Goal: Check status: Check status

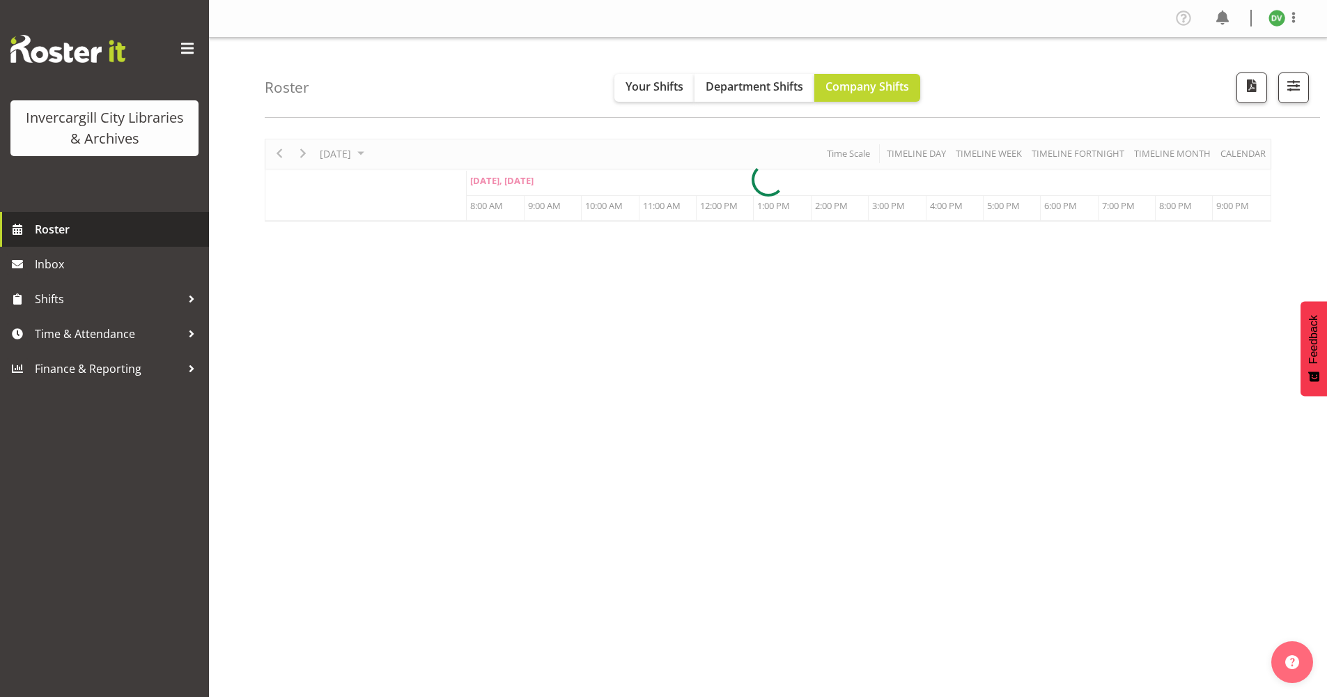
click at [64, 231] on span "Roster" at bounding box center [118, 229] width 167 height 21
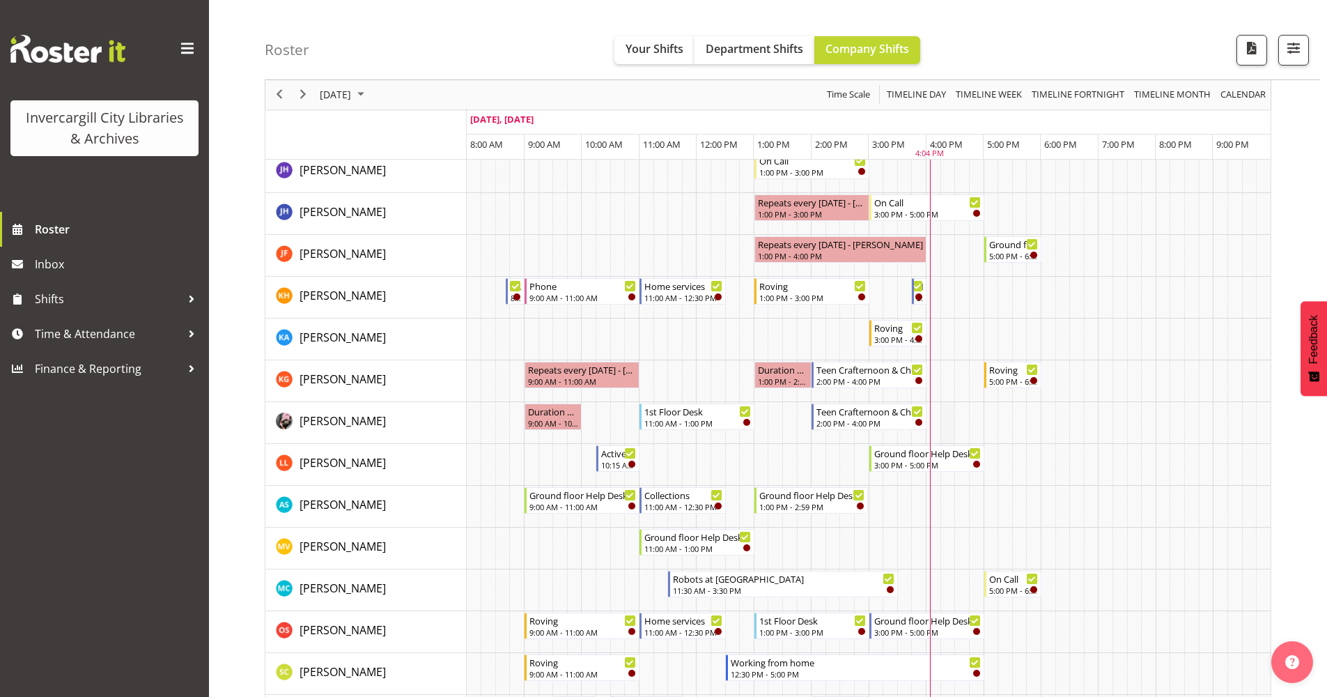
scroll to position [557, 0]
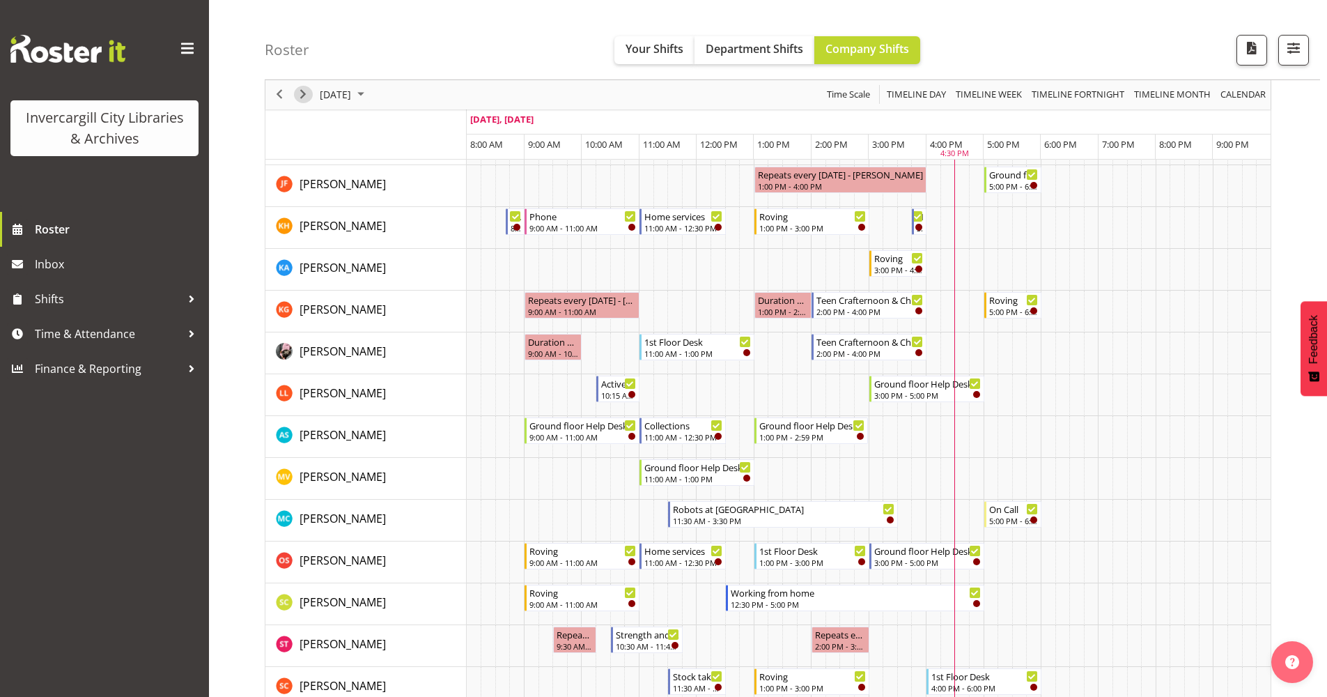
click at [305, 95] on span "Next" at bounding box center [303, 94] width 17 height 17
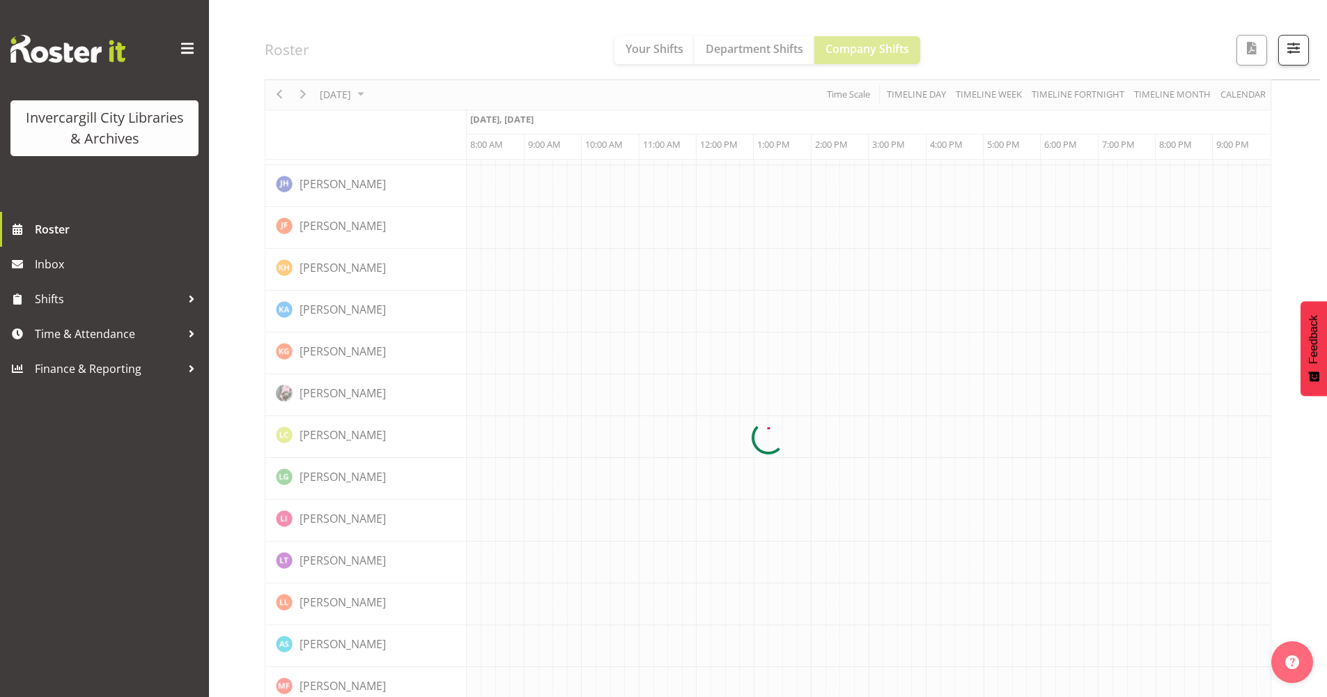
scroll to position [0, 0]
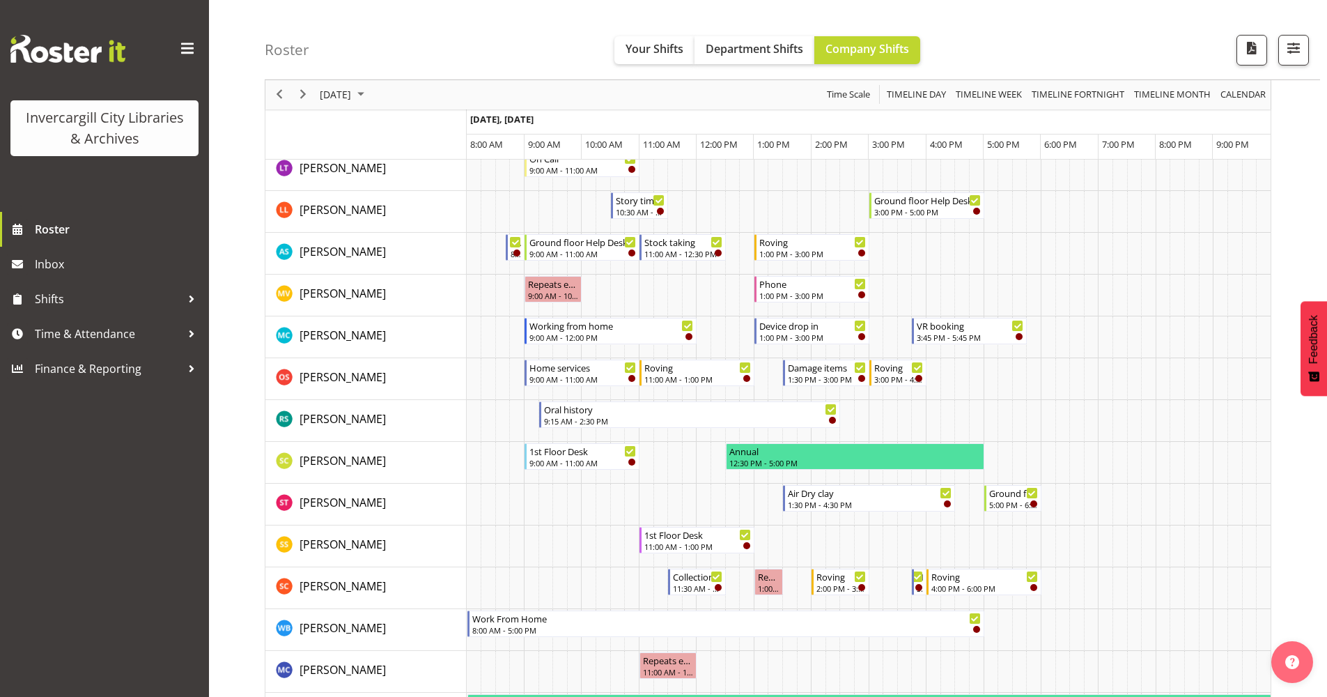
scroll to position [557, 0]
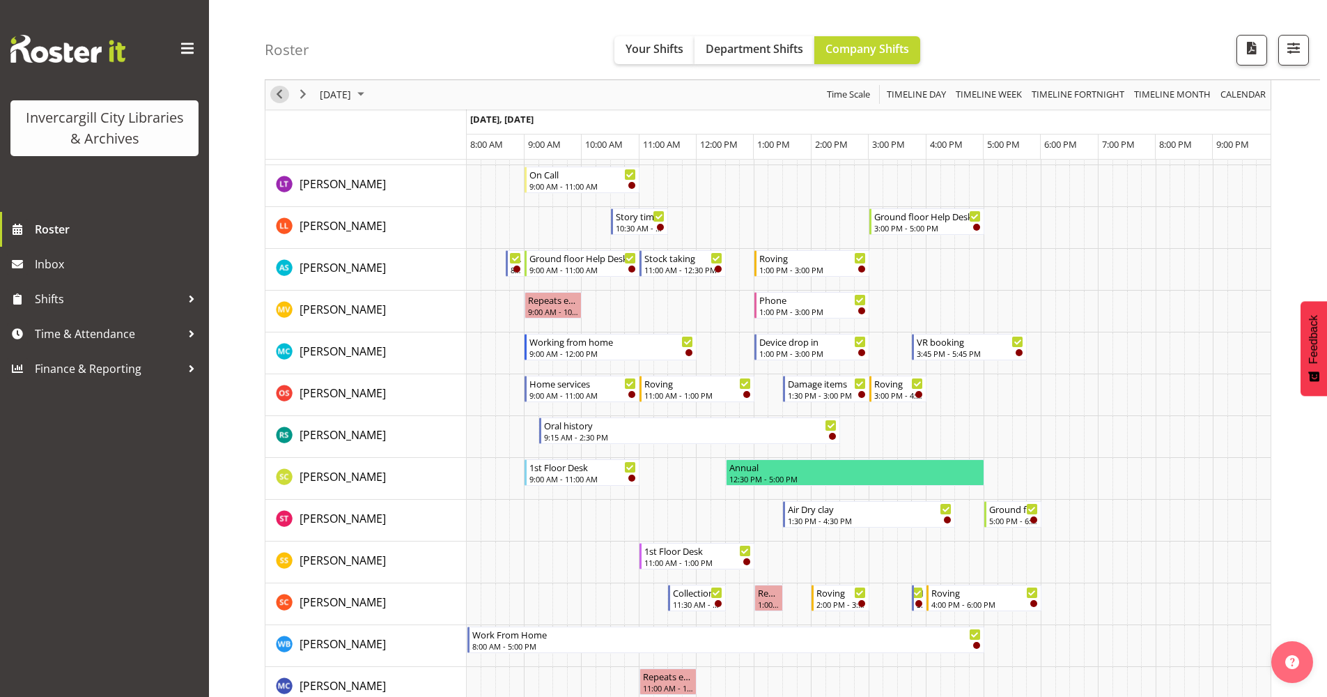
click at [279, 95] on span "Previous" at bounding box center [279, 94] width 17 height 17
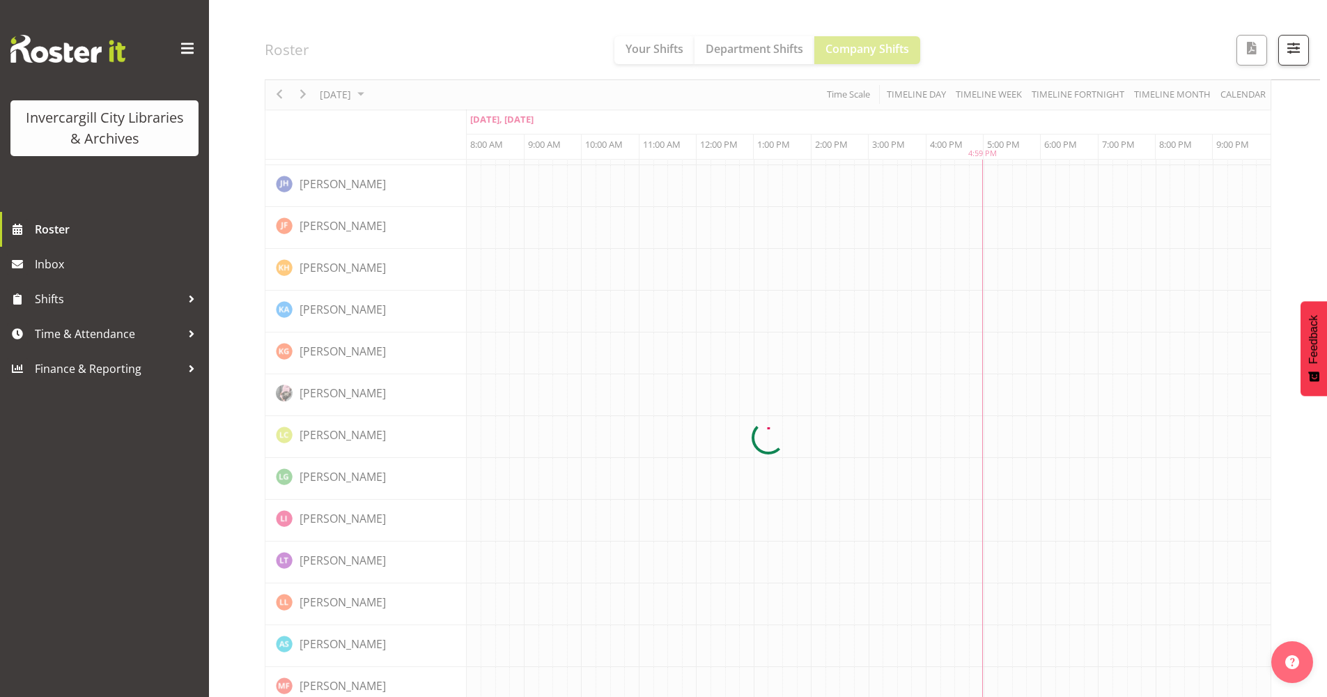
scroll to position [0, 0]
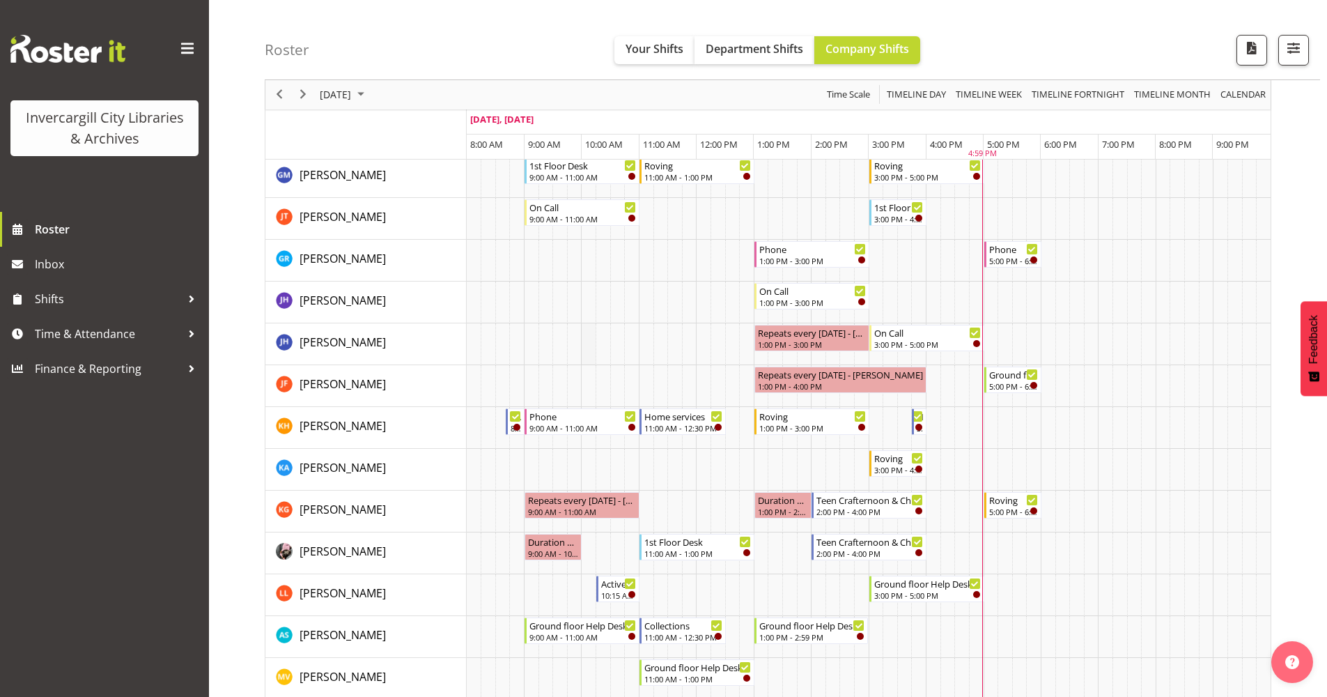
scroll to position [348, 0]
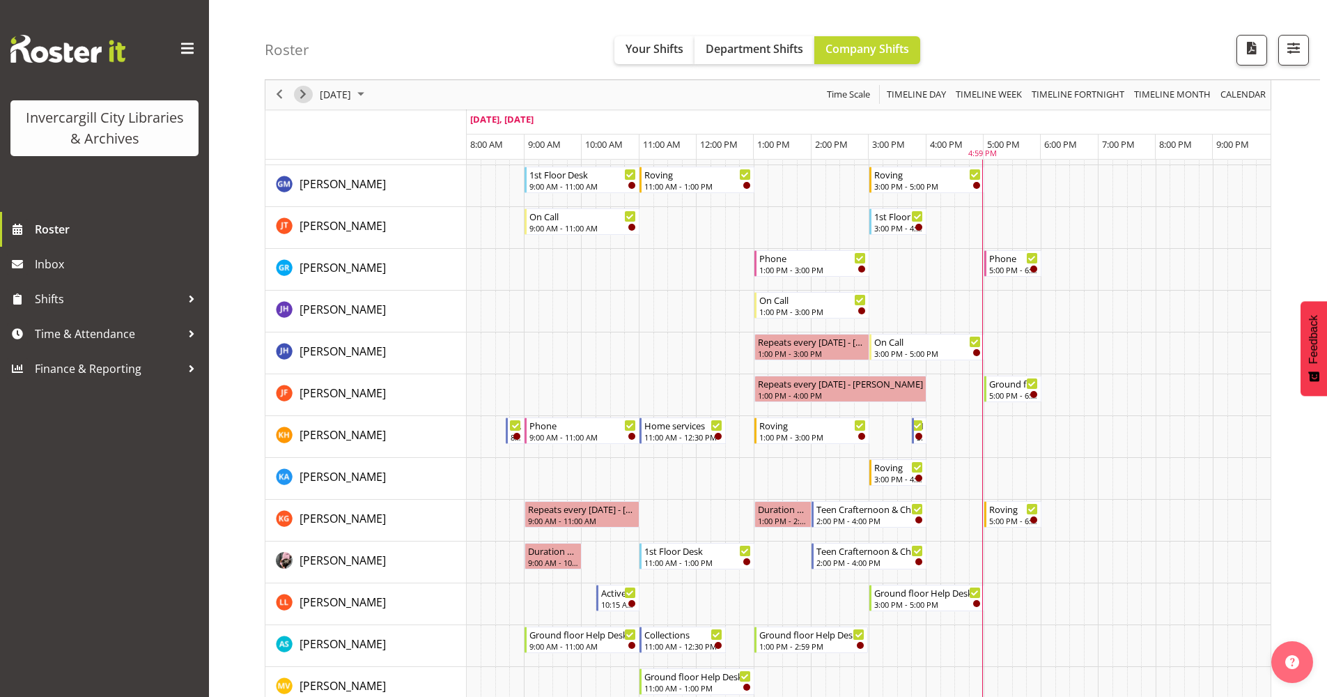
click at [305, 95] on span "Next" at bounding box center [303, 94] width 17 height 17
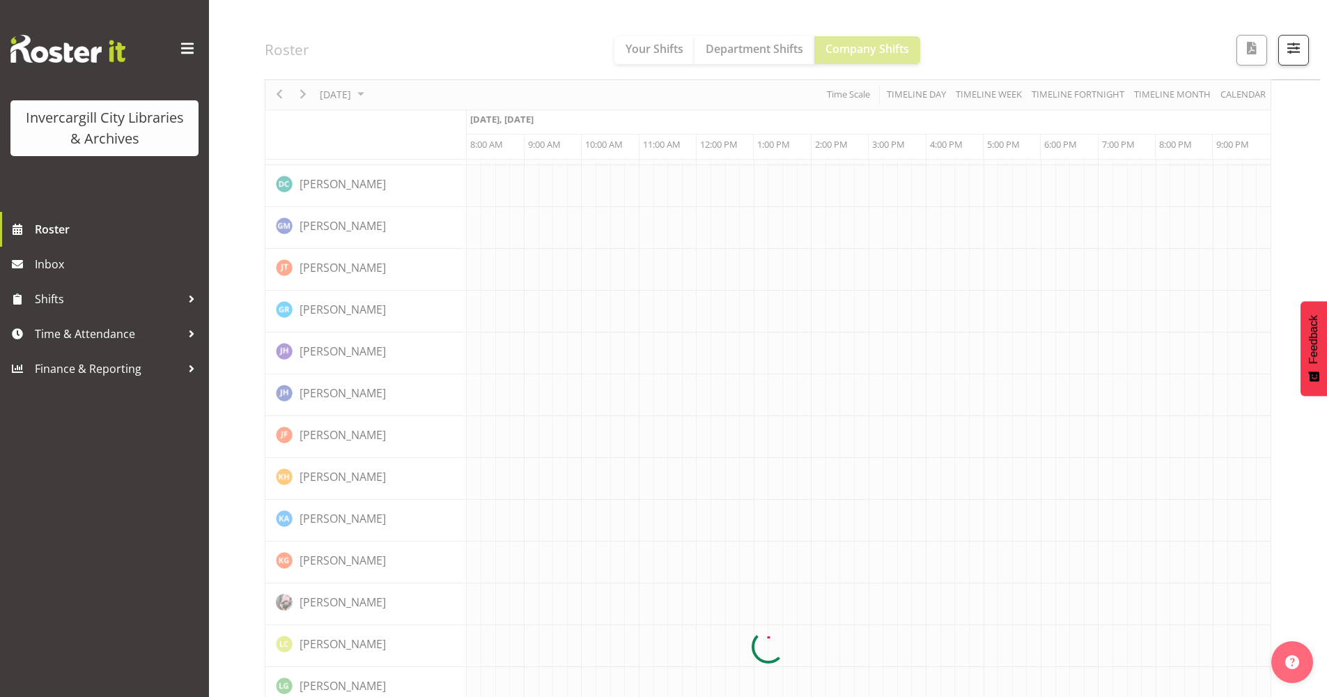
scroll to position [0, 0]
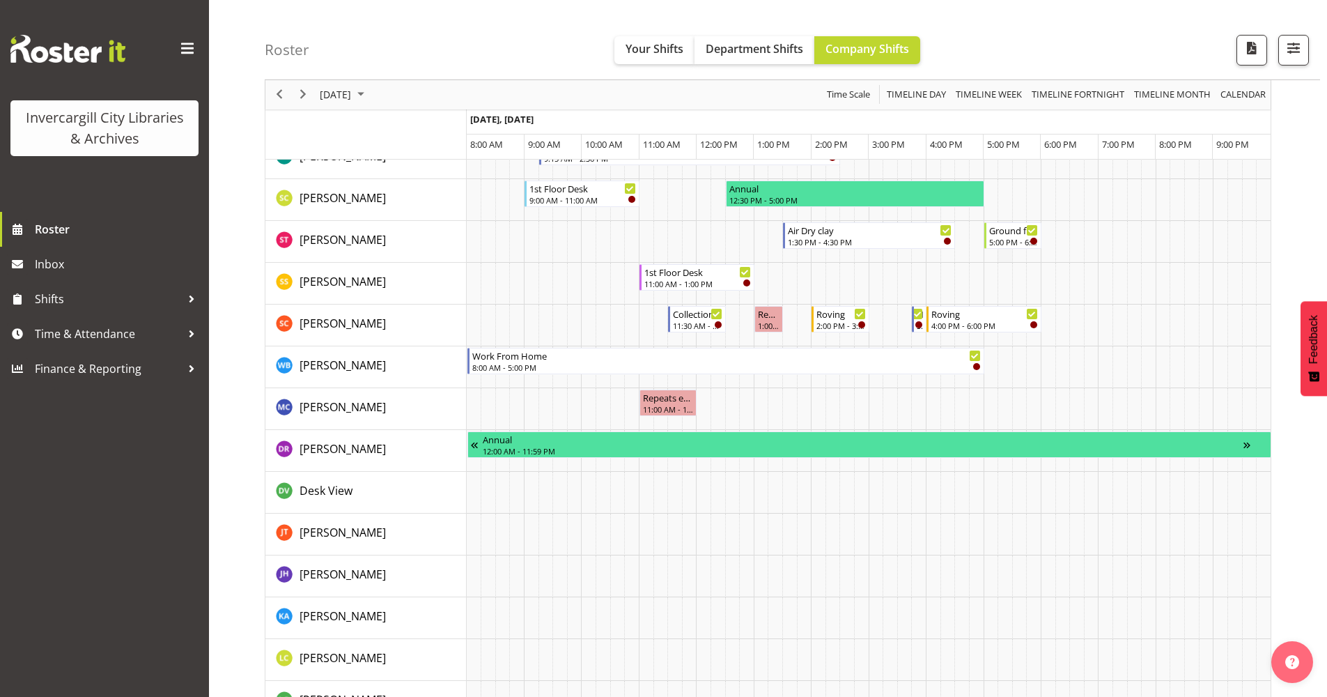
scroll to position [697, 0]
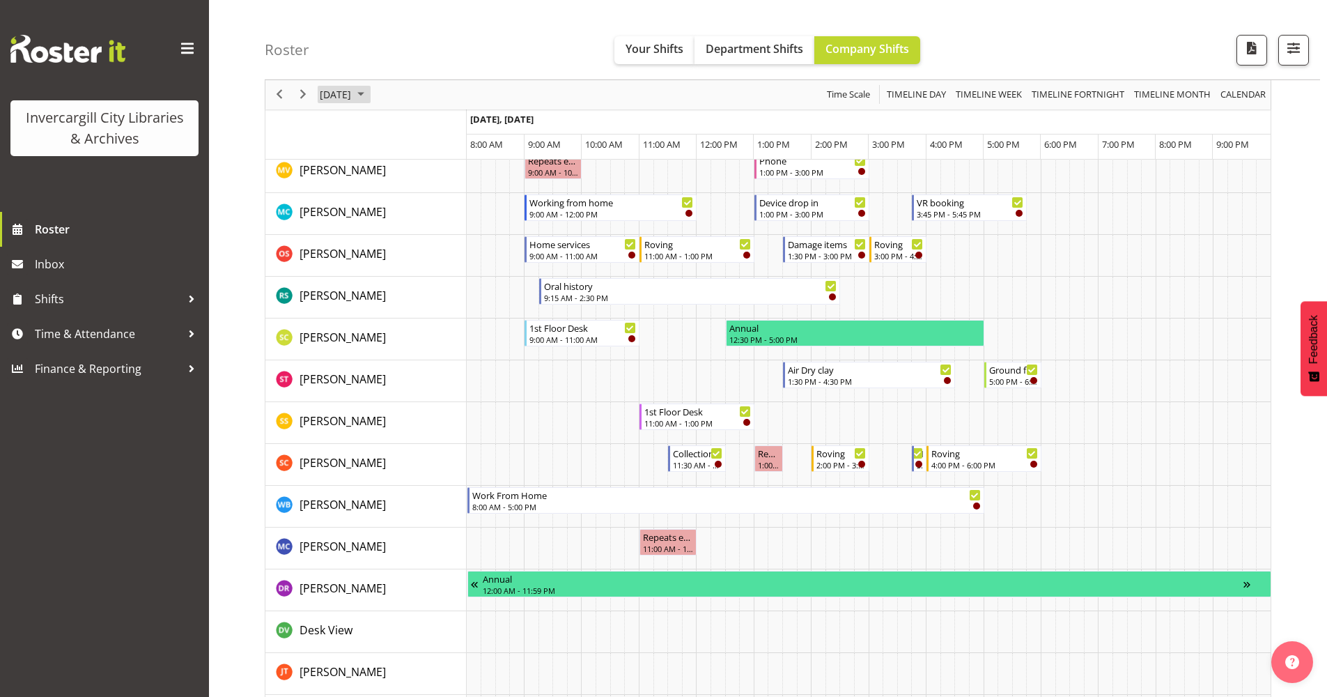
click at [353, 100] on span "[DATE]" at bounding box center [335, 94] width 34 height 17
drag, startPoint x: 346, startPoint y: 103, endPoint x: 281, endPoint y: 105, distance: 65.5
click at [344, 103] on span "[DATE]" at bounding box center [335, 94] width 34 height 17
drag, startPoint x: 281, startPoint y: 105, endPoint x: 315, endPoint y: 102, distance: 34.3
click at [281, 104] on div "previous period" at bounding box center [280, 94] width 24 height 29
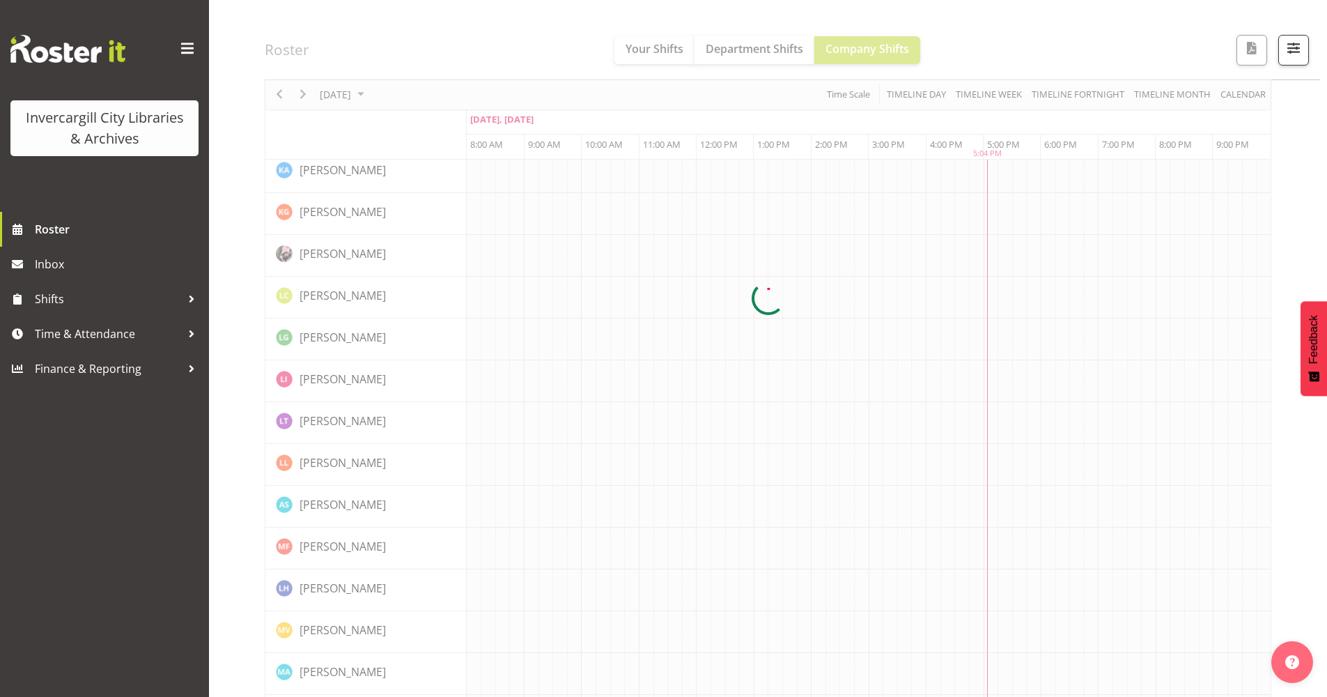
scroll to position [0, 0]
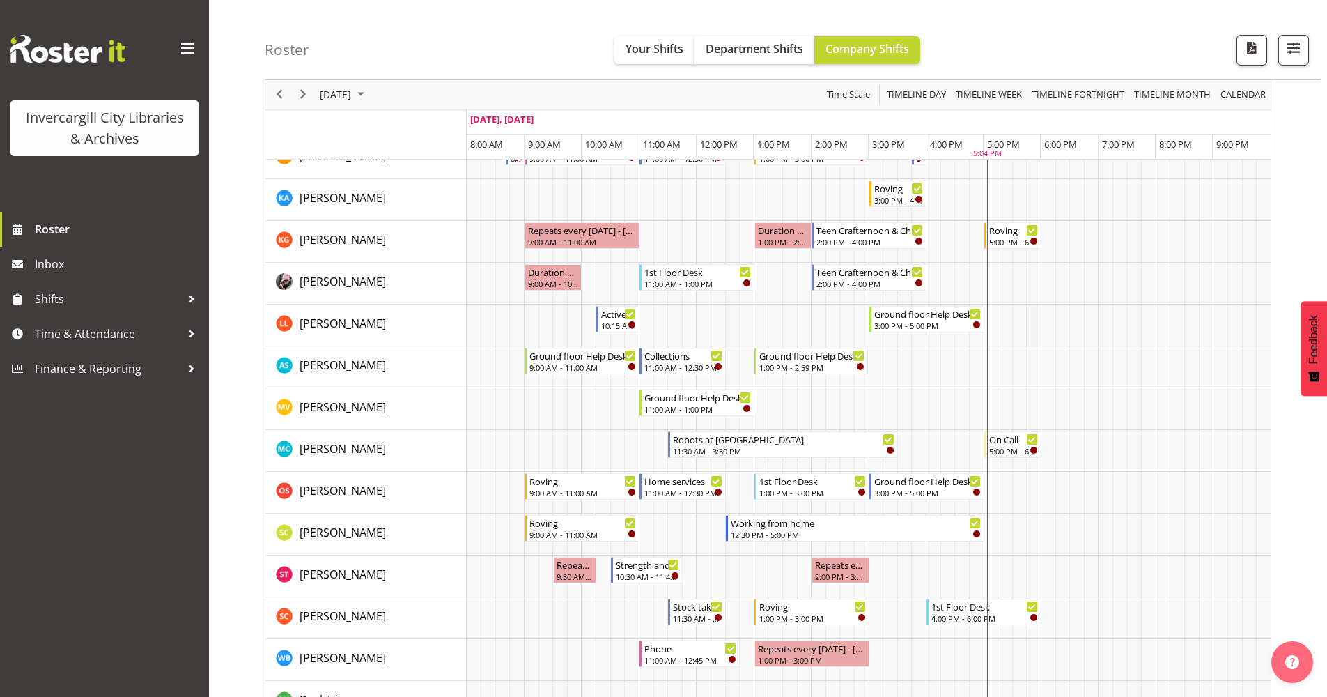
scroll to position [697, 0]
